Goal: Navigation & Orientation: Find specific page/section

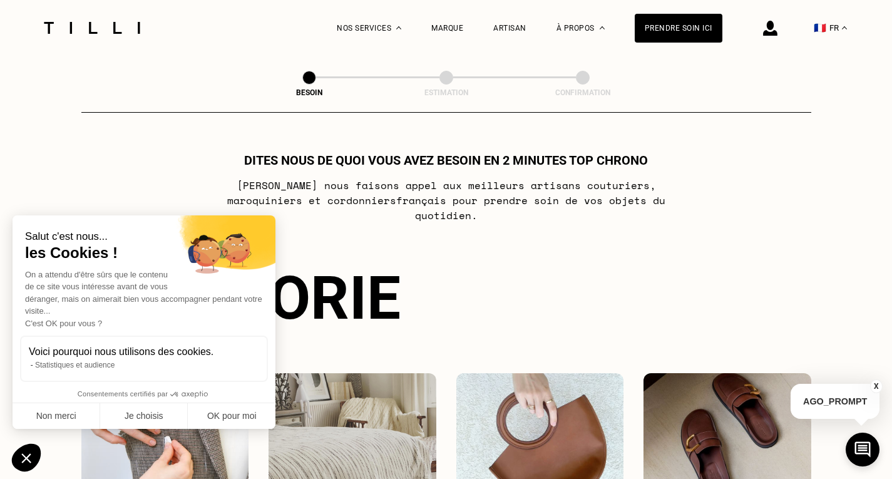
click at [708, 36] on div "Prendre soin ici" at bounding box center [679, 28] width 88 height 29
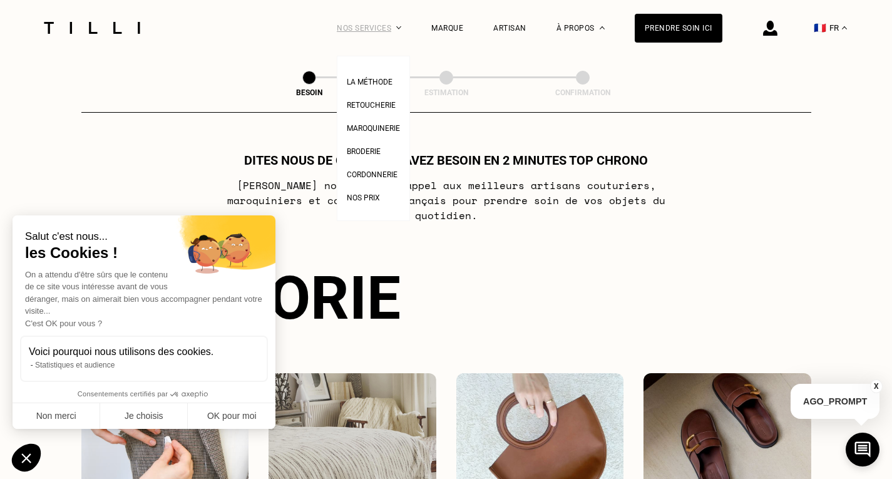
click at [354, 30] on div "Nos services" at bounding box center [369, 28] width 64 height 56
click at [365, 107] on span "Retoucherie" at bounding box center [371, 105] width 49 height 9
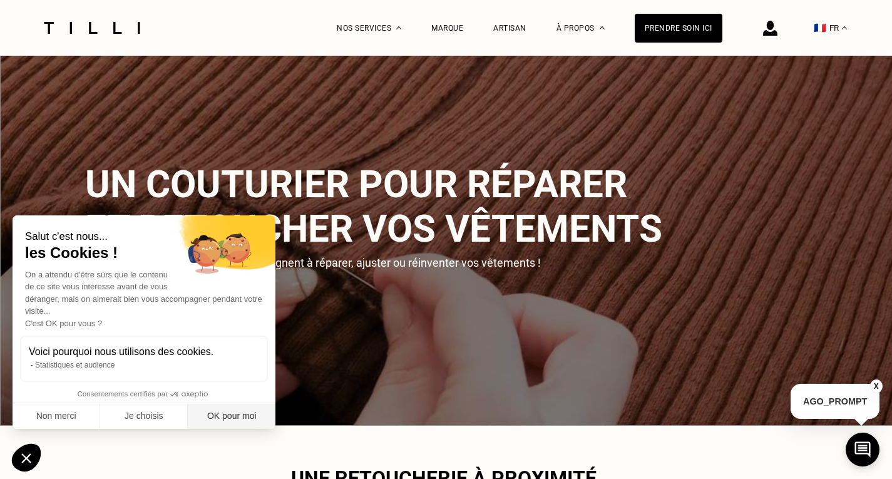
click at [227, 408] on button "OK pour moi" at bounding box center [232, 416] width 88 height 26
checkbox input "true"
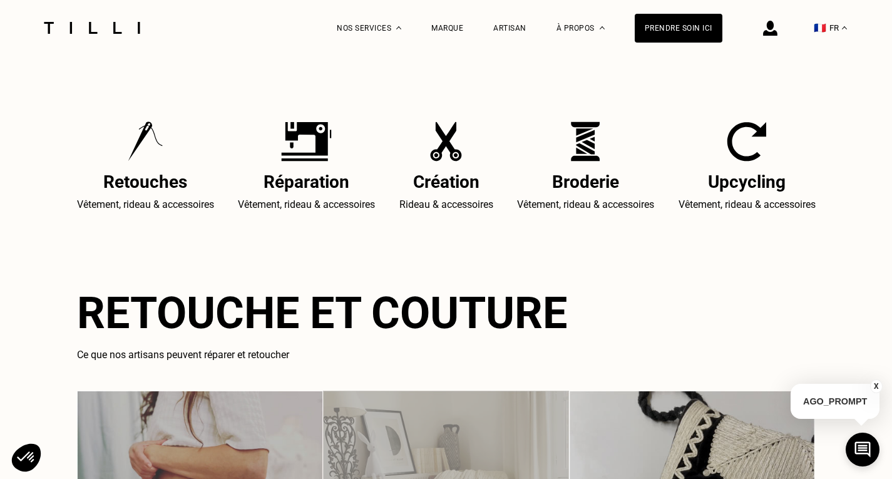
scroll to position [522, 0]
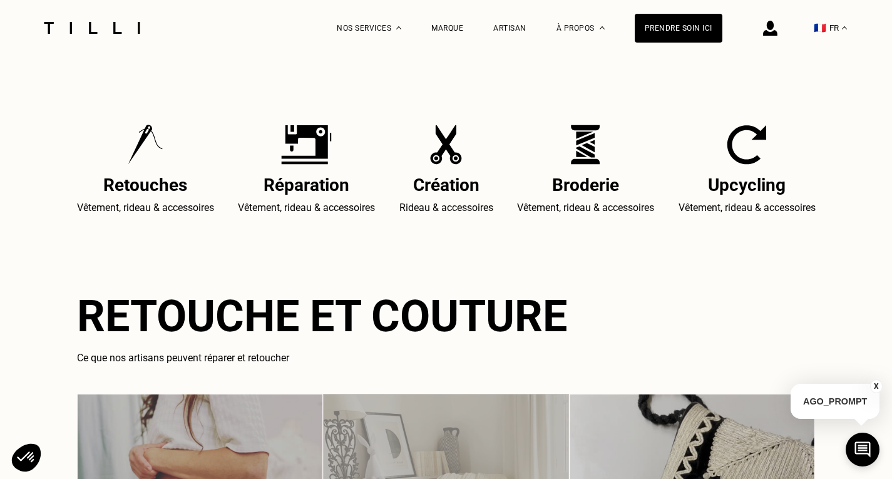
click at [162, 205] on p "Vêtement, rideau & accessoires" at bounding box center [145, 207] width 137 height 15
click at [273, 327] on h2 "Retouche et couture" at bounding box center [446, 316] width 739 height 51
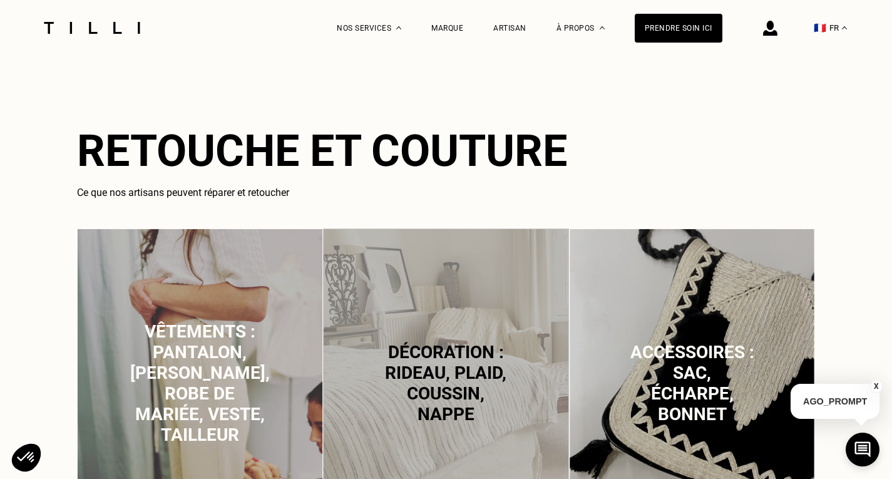
scroll to position [689, 0]
